Goal: Information Seeking & Learning: Learn about a topic

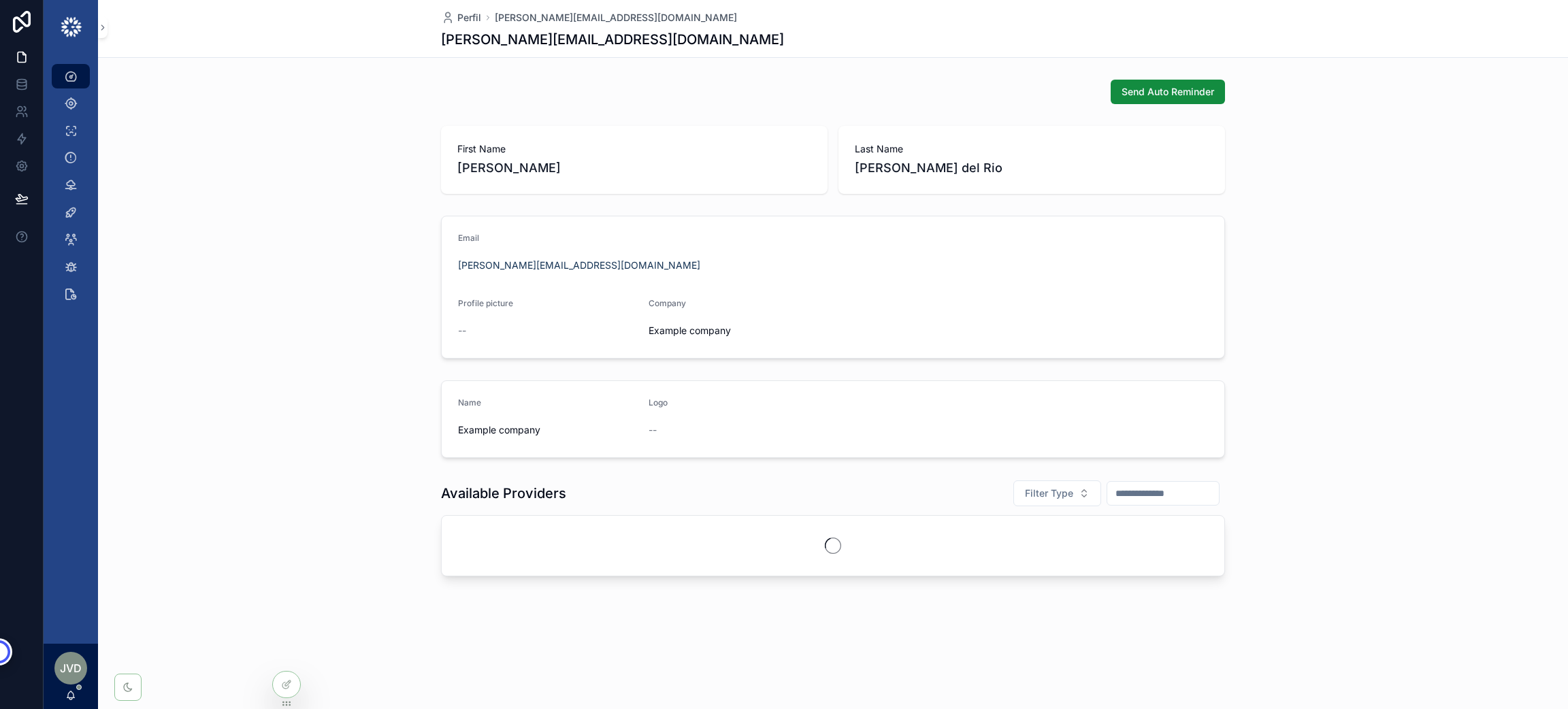
click at [71, 85] on div "Dashboard" at bounding box center [70, 76] width 22 height 22
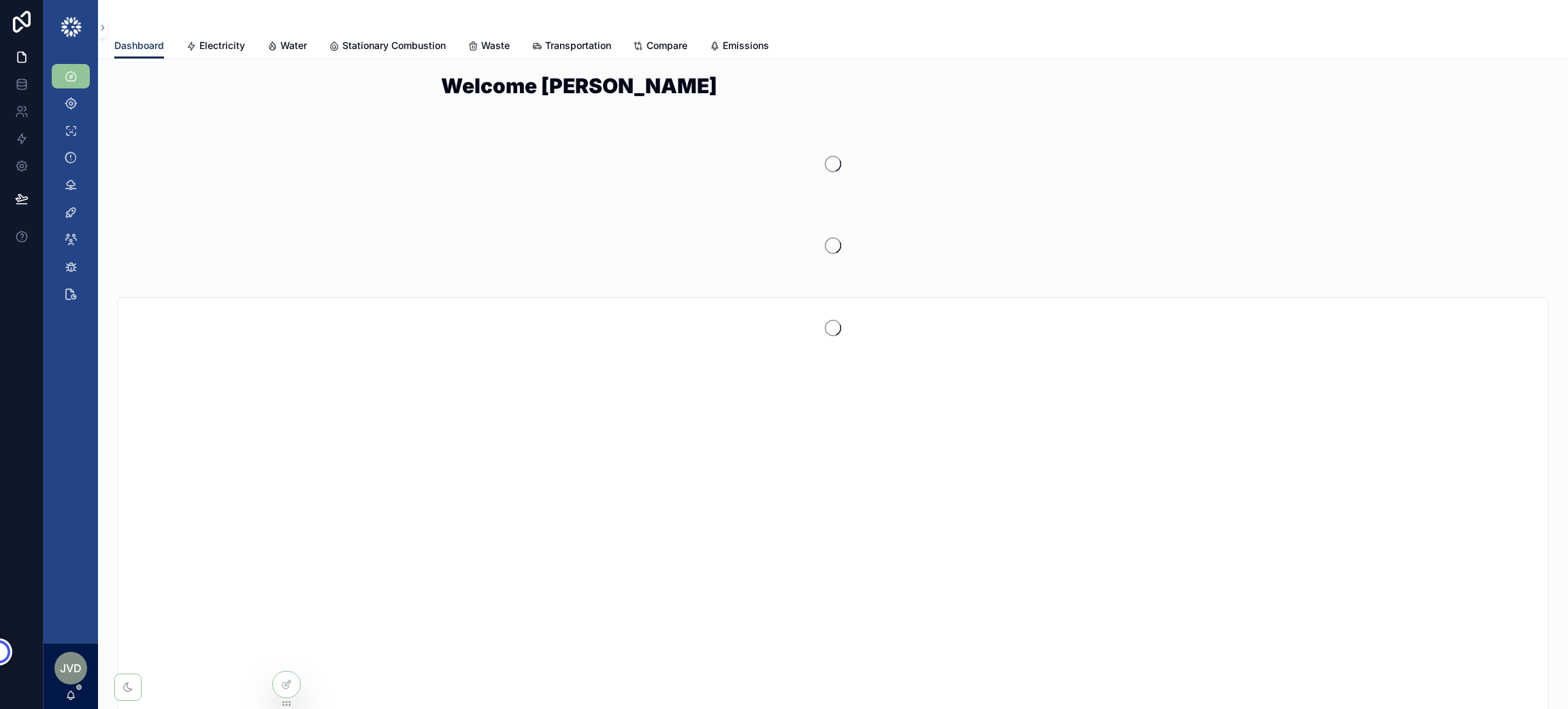
click at [71, 76] on icon "scrollable content" at bounding box center [70, 76] width 13 height 13
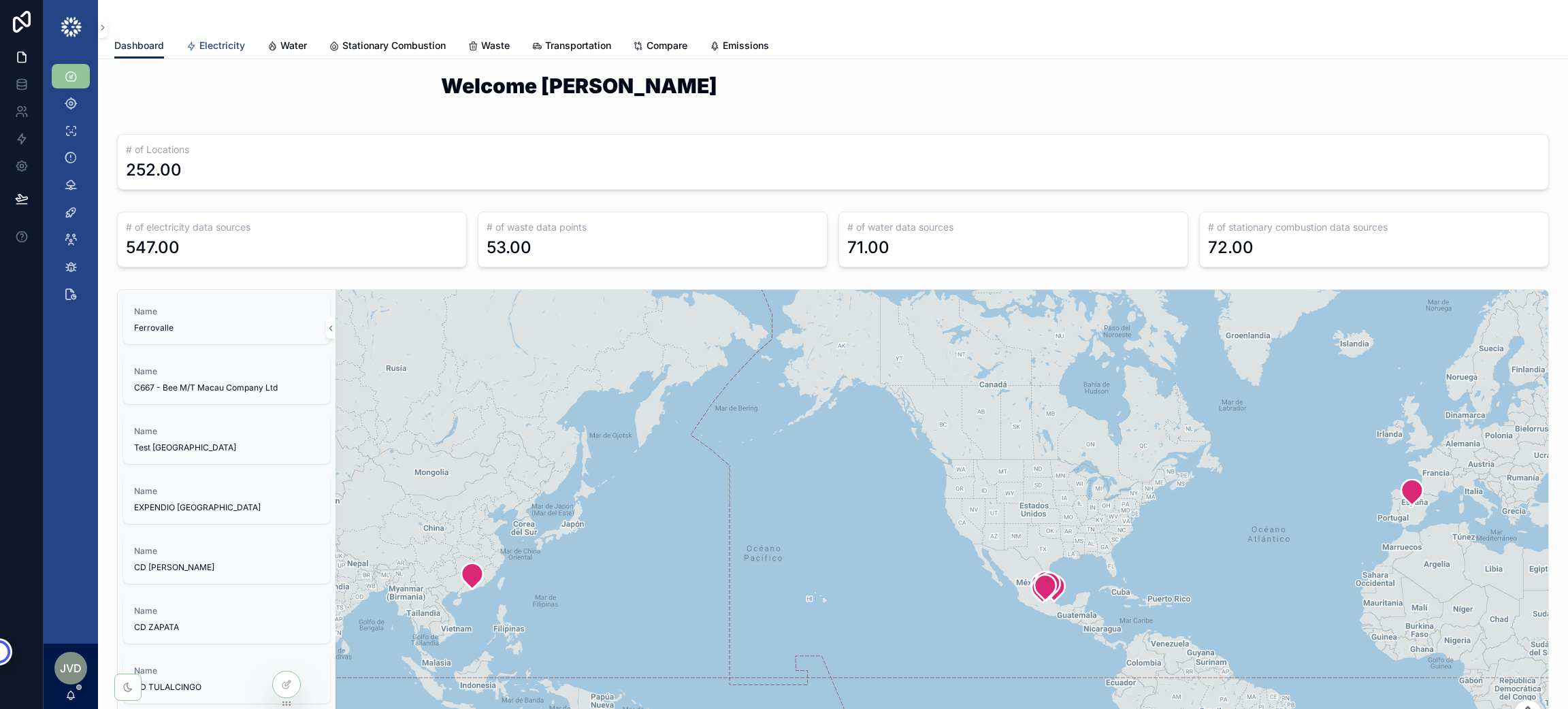
click at [200, 43] on span "Electricity" at bounding box center [222, 45] width 46 height 13
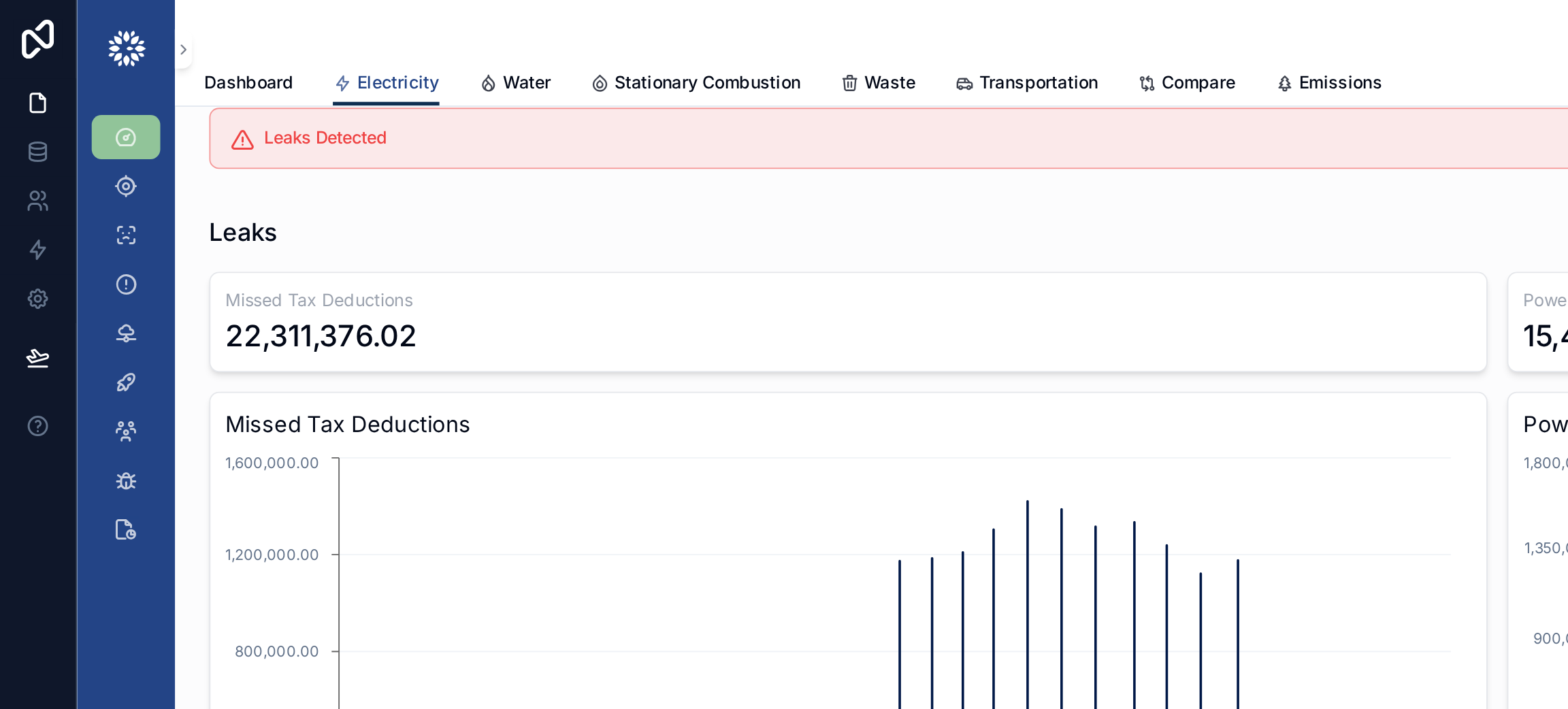
scroll to position [17, 0]
drag, startPoint x: 250, startPoint y: 193, endPoint x: 128, endPoint y: 177, distance: 123.0
click at [128, 177] on div "22,311,376.02" at bounding box center [472, 186] width 693 height 22
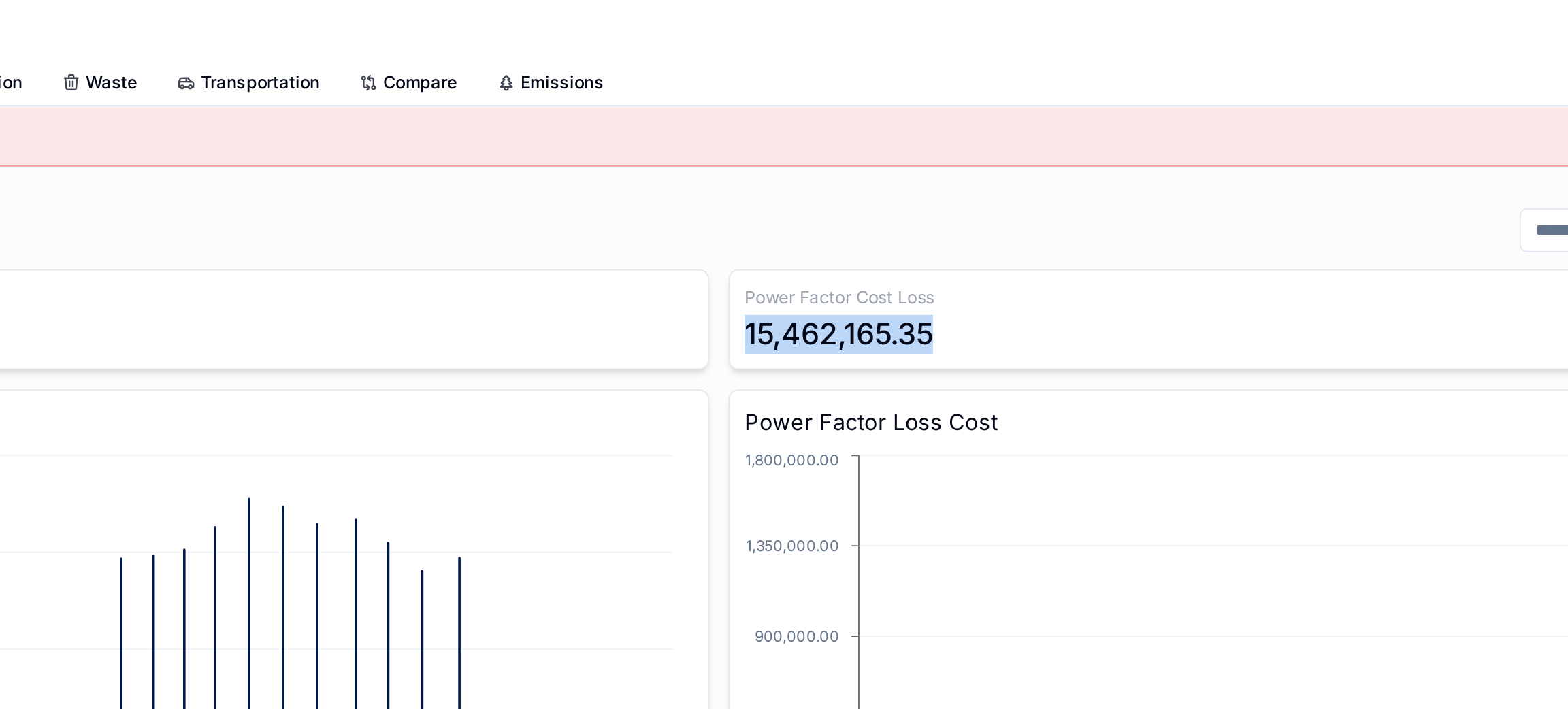
drag, startPoint x: 961, startPoint y: 195, endPoint x: 829, endPoint y: 195, distance: 132.0
click at [829, 195] on div "Missed Tax Deductions 22,311,376.02 Power Factor Cost Loss 15,462,165.35 Missed…" at bounding box center [832, 335] width 1431 height 370
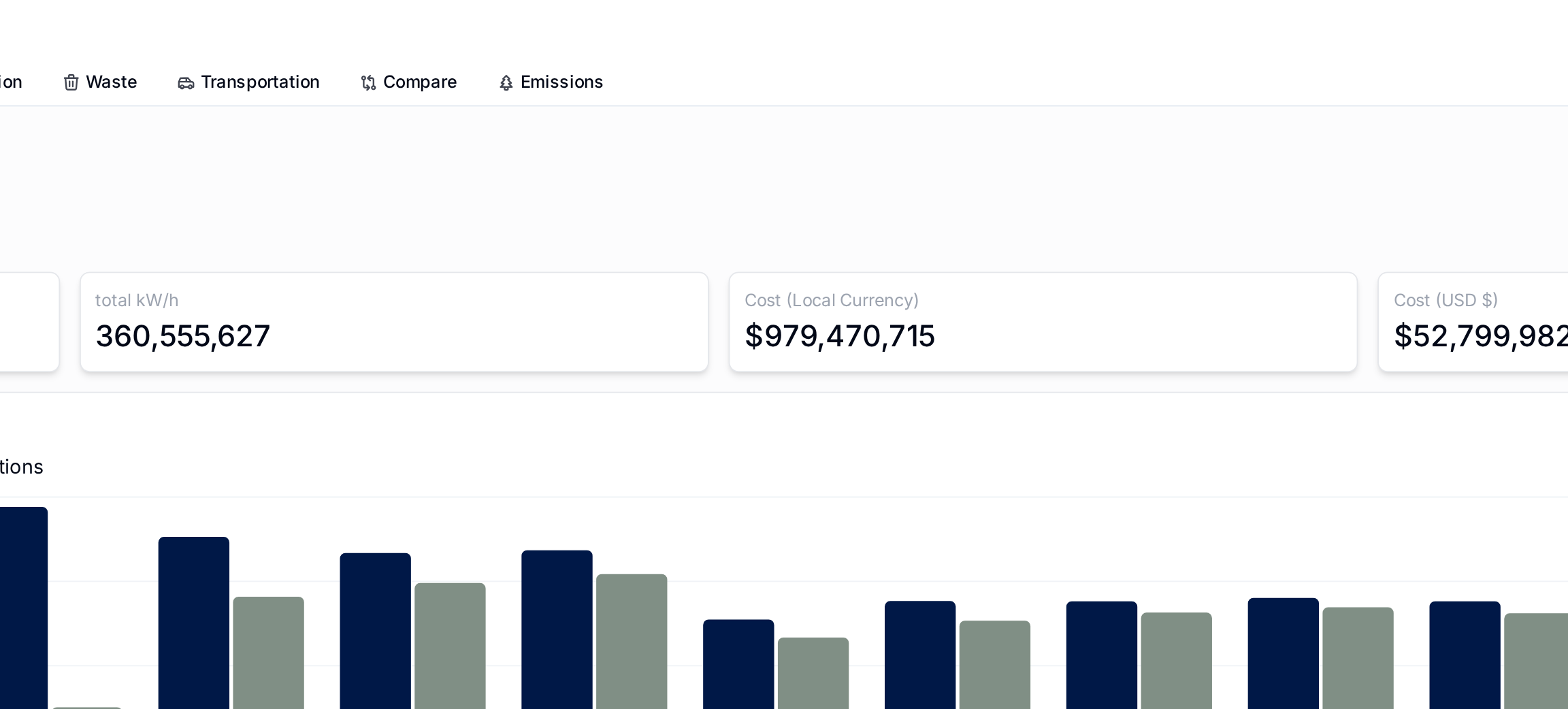
scroll to position [575, 0]
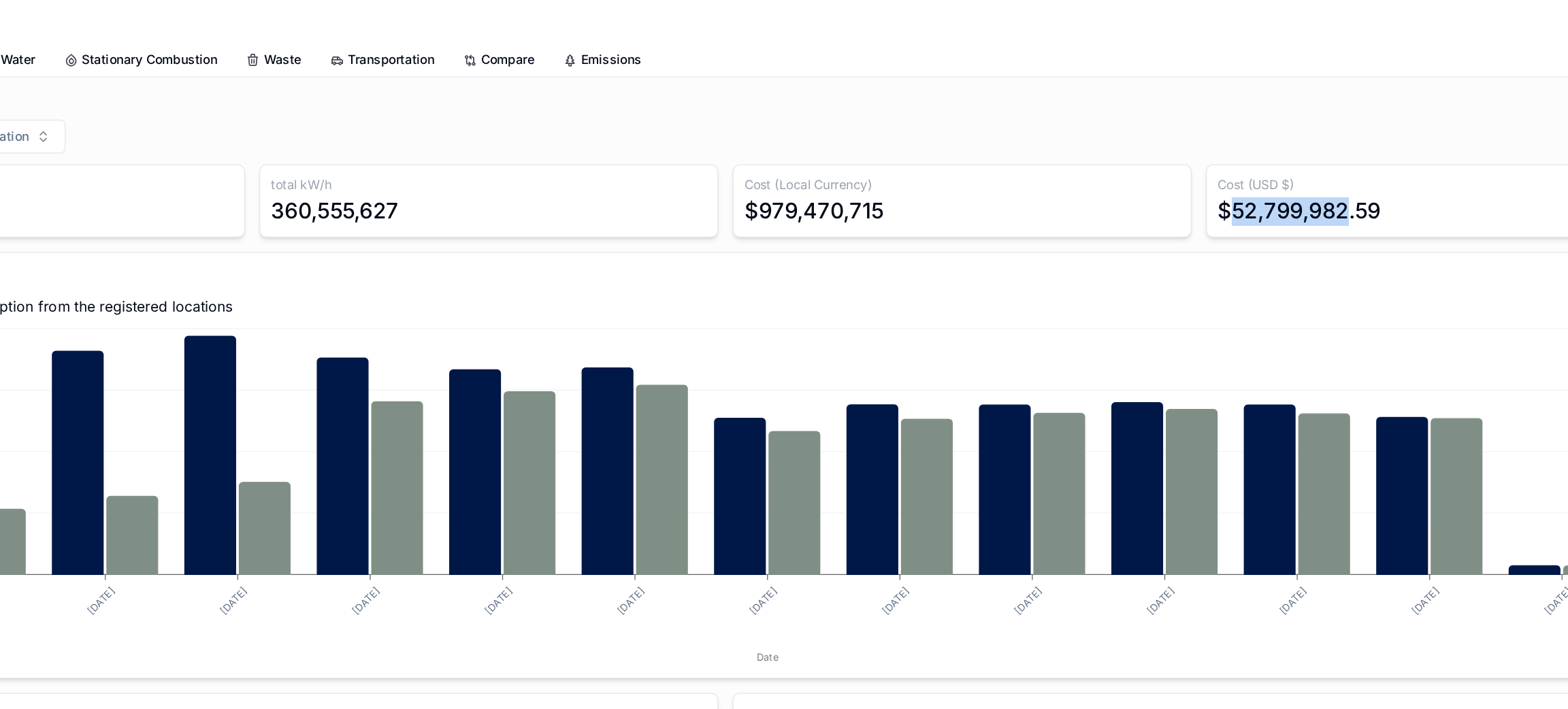
drag, startPoint x: 1272, startPoint y: 172, endPoint x: 1209, endPoint y: 173, distance: 63.0
click at [1209, 173] on div "Cost (USD $) $52,799,982.59" at bounding box center [1373, 153] width 350 height 56
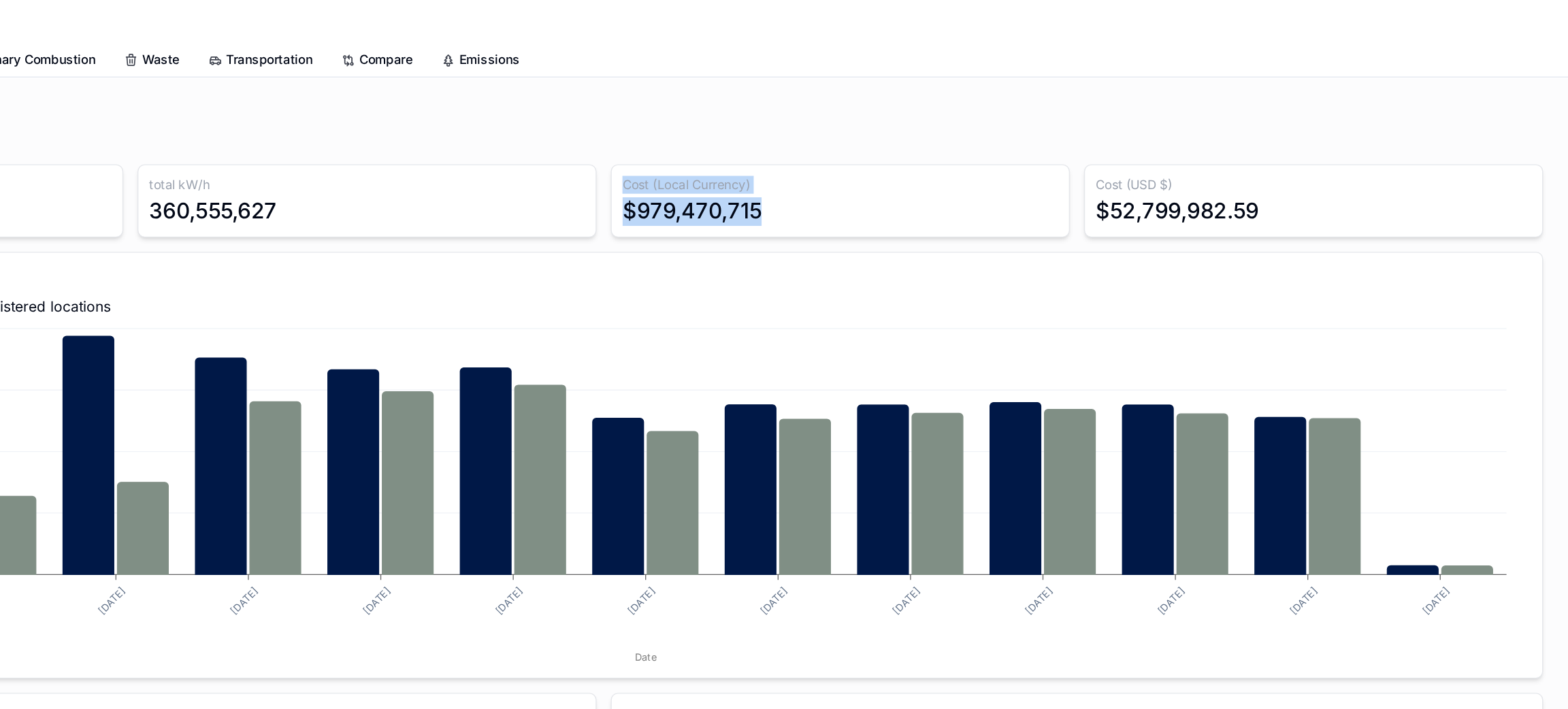
drag, startPoint x: 958, startPoint y: 167, endPoint x: 815, endPoint y: 158, distance: 143.3
click at [815, 158] on div "Total tCO2e 149,699.07 total kW/h 360,555,627 Cost (Local Currency) $979,470,71…" at bounding box center [832, 489] width 1431 height 728
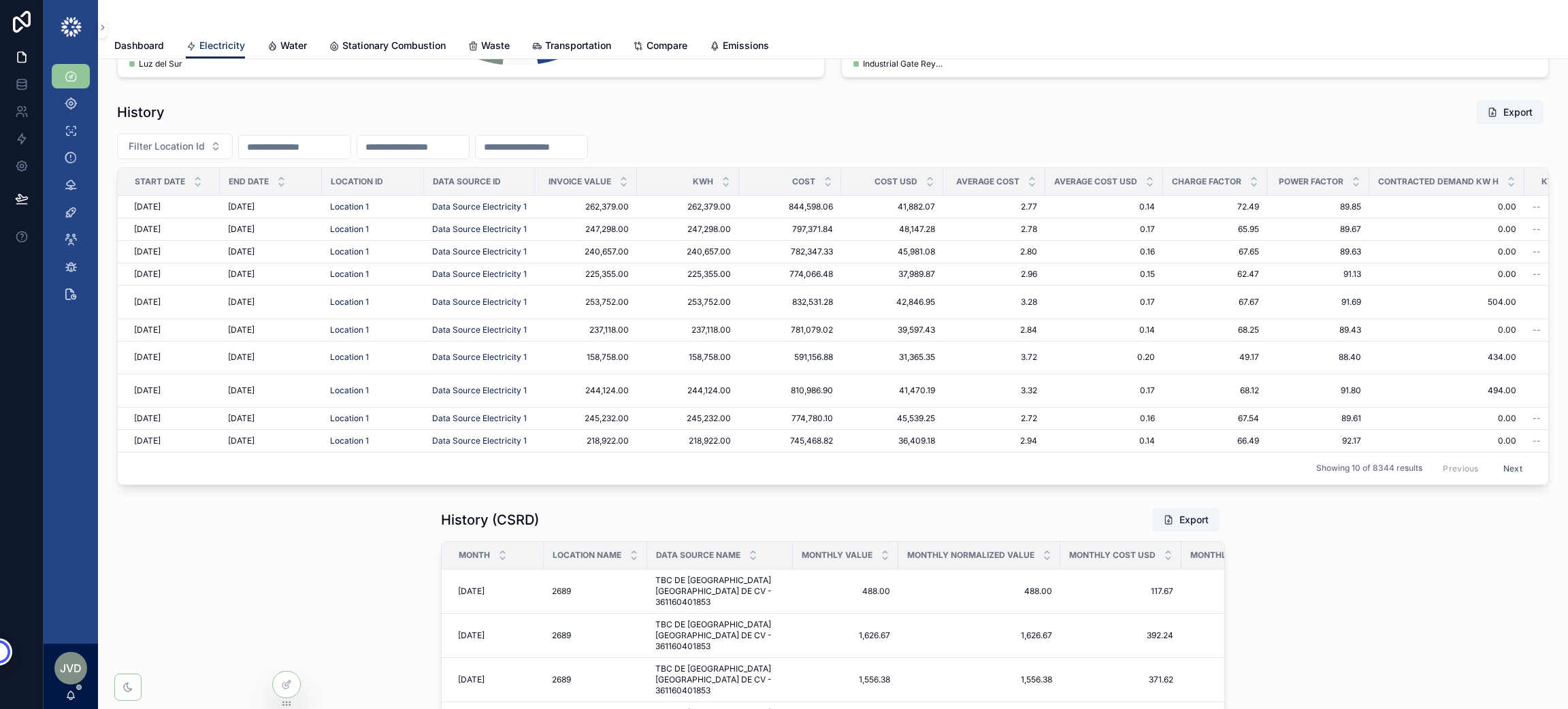
scroll to position [2298, 0]
